Goal: Task Accomplishment & Management: Manage account settings

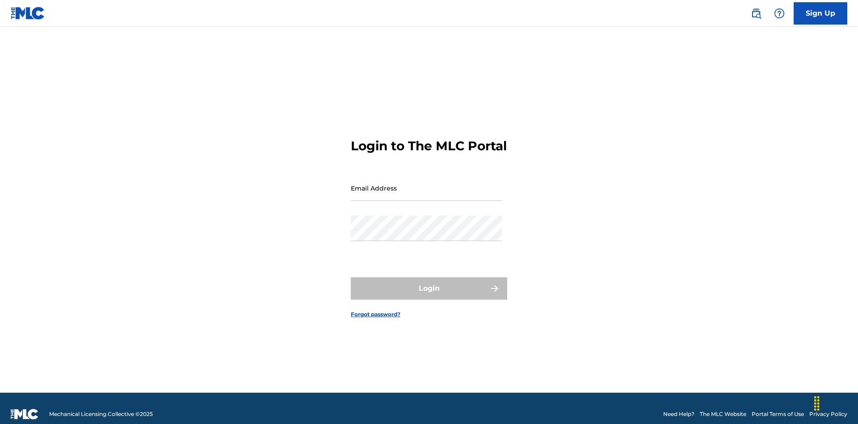
scroll to position [12, 0]
click at [427, 184] on input "Email Address" at bounding box center [426, 187] width 151 height 25
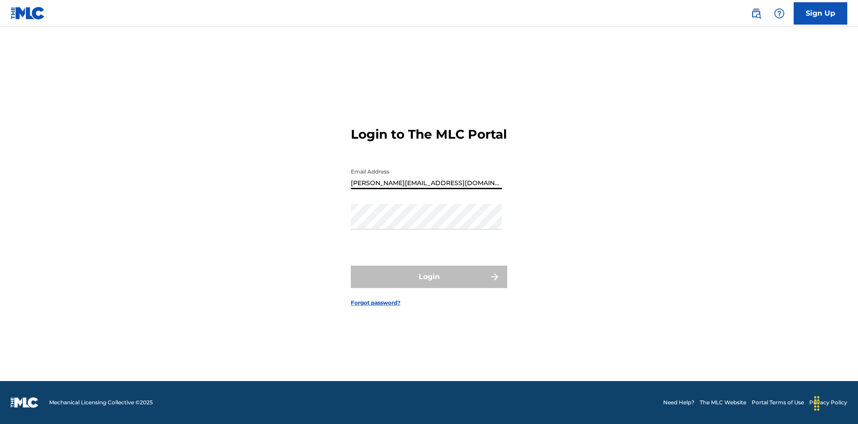
type input "[PERSON_NAME][EMAIL_ADDRESS][DOMAIN_NAME]"
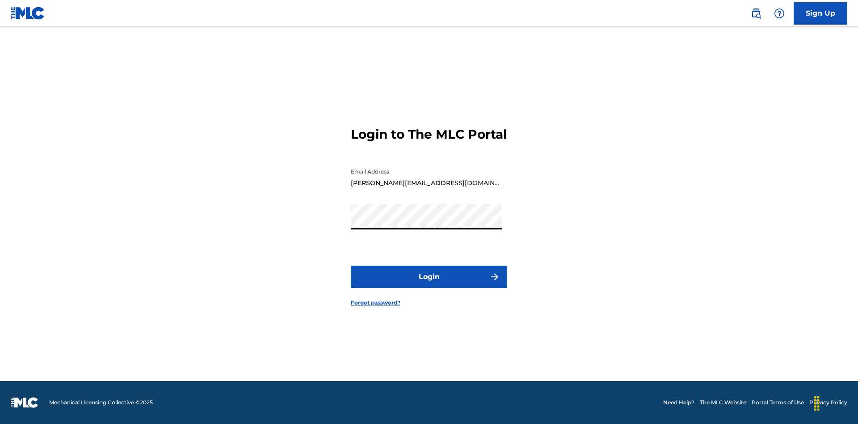
click at [429, 284] on button "Login" at bounding box center [429, 277] width 156 height 22
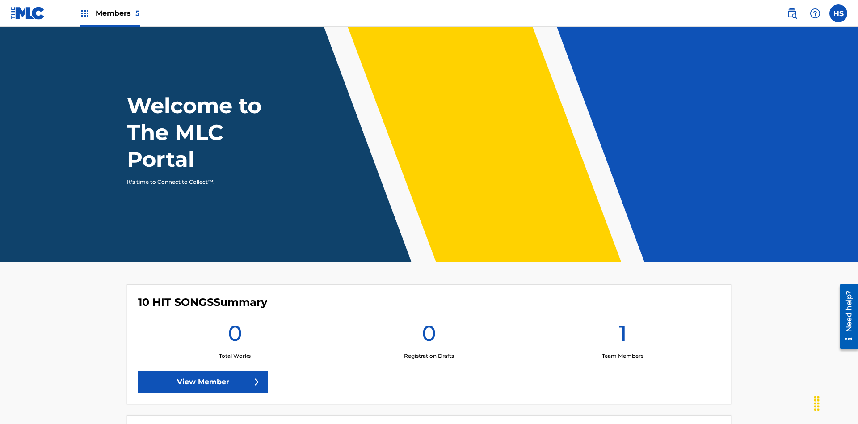
scroll to position [38, 0]
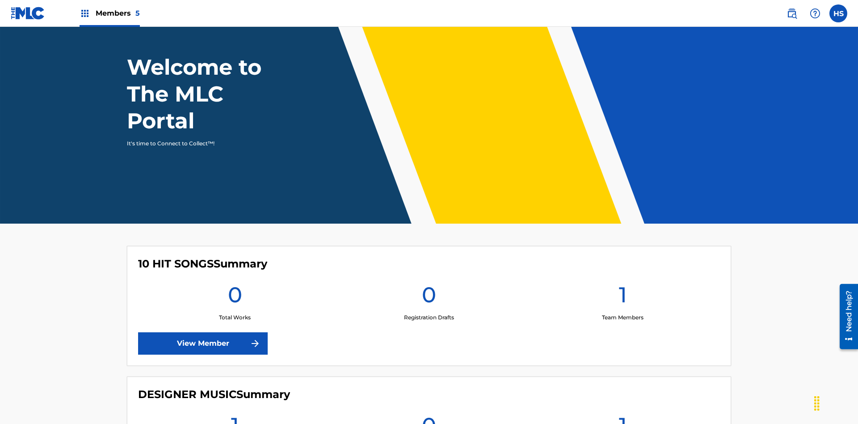
click at [109, 13] on span "Members 5" at bounding box center [118, 13] width 44 height 10
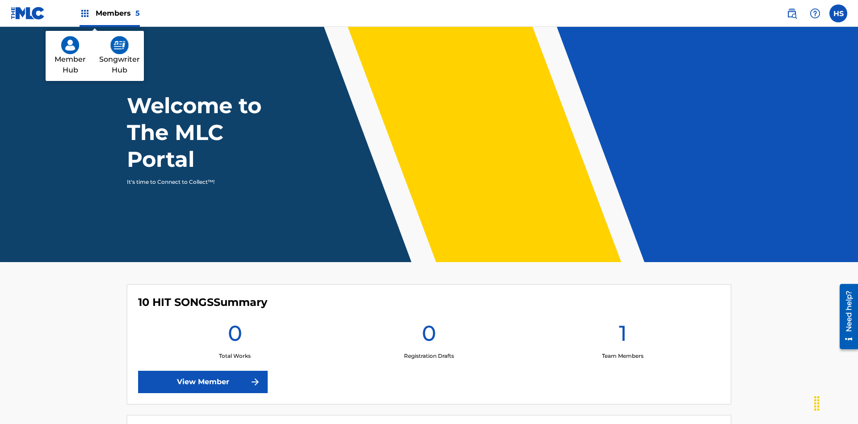
click at [119, 45] on img at bounding box center [119, 45] width 18 height 18
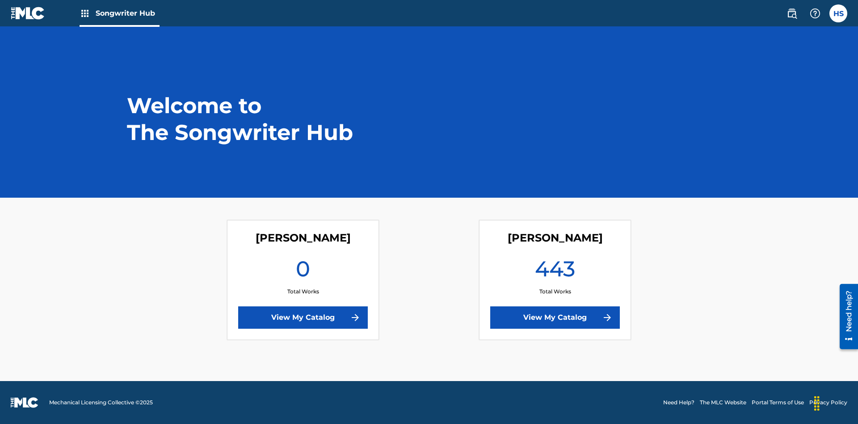
click at [555, 317] on link "View My Catalog" at bounding box center [555, 317] width 130 height 22
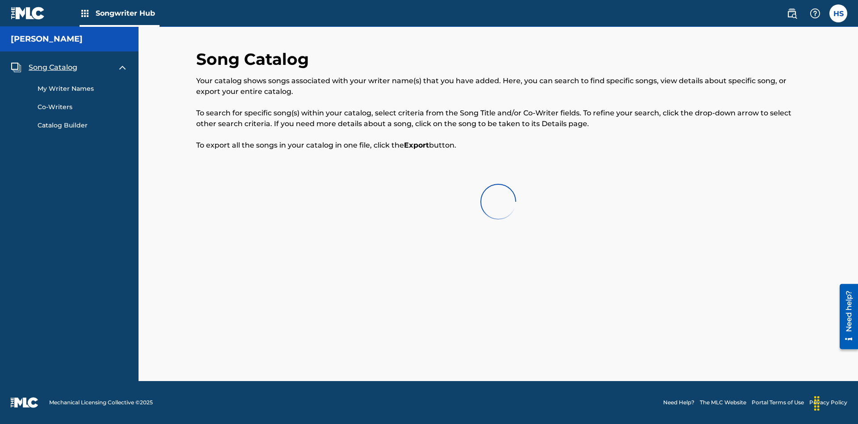
click at [53, 68] on span "Song Catalog" at bounding box center [53, 67] width 49 height 11
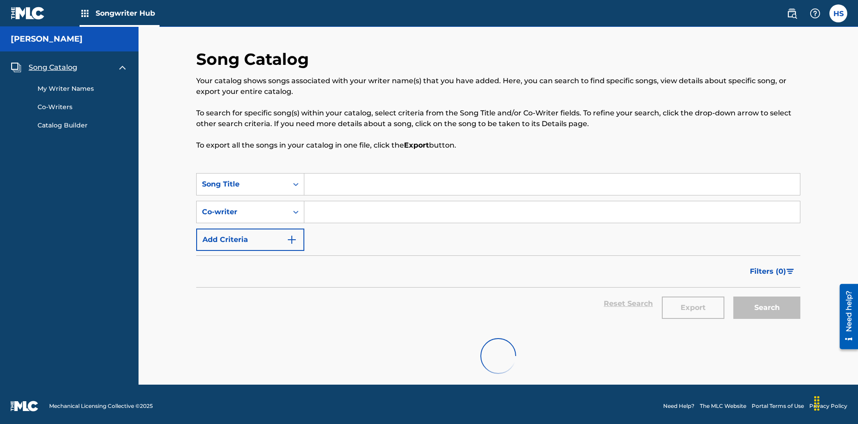
click at [83, 85] on link "My Writer Names" at bounding box center [83, 88] width 90 height 9
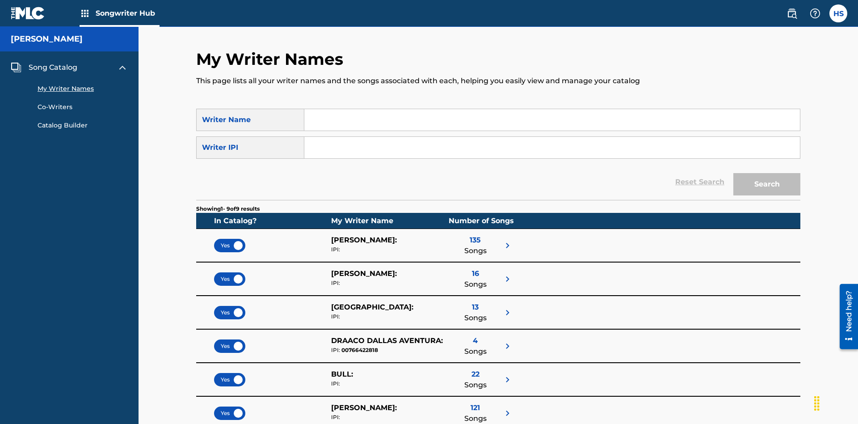
click at [552, 120] on input "Search Form" at bounding box center [552, 119] width 496 height 21
type input "DRAACO DALLAS AVENTURA"
